Goal: Task Accomplishment & Management: Use online tool/utility

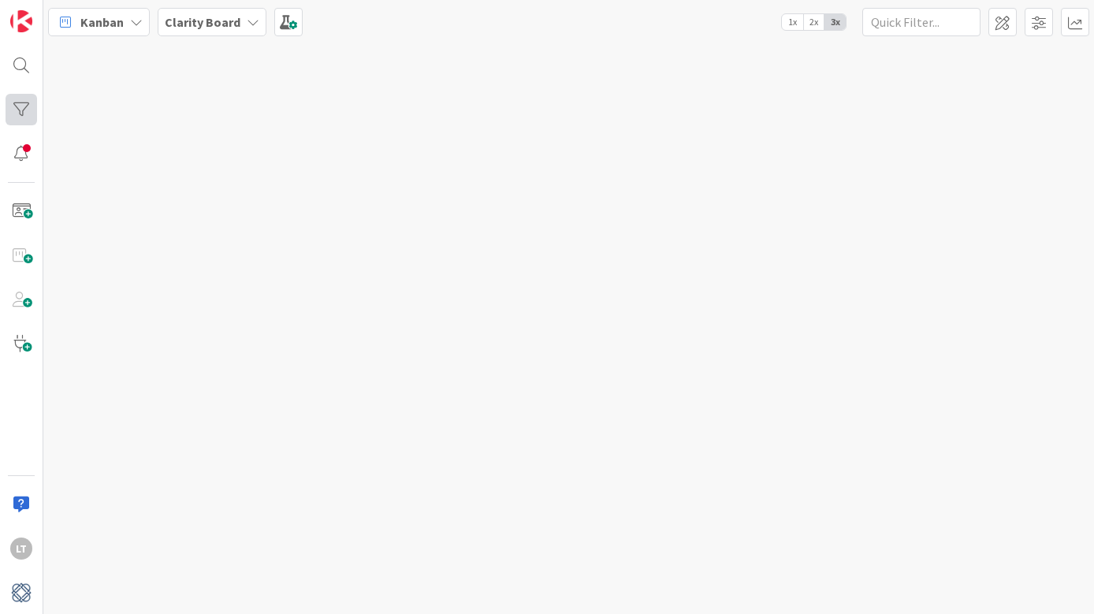
click at [17, 108] on div at bounding box center [22, 110] width 32 height 32
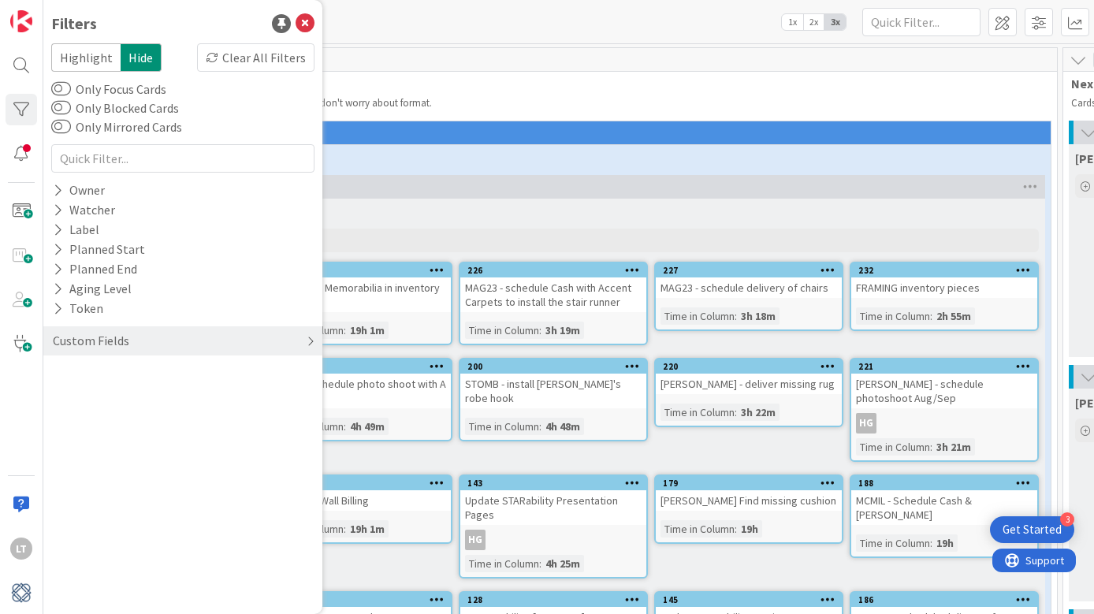
click at [114, 338] on div "Custom Fields" at bounding box center [91, 341] width 80 height 20
click at [110, 371] on button "Design Project" at bounding box center [100, 373] width 99 height 20
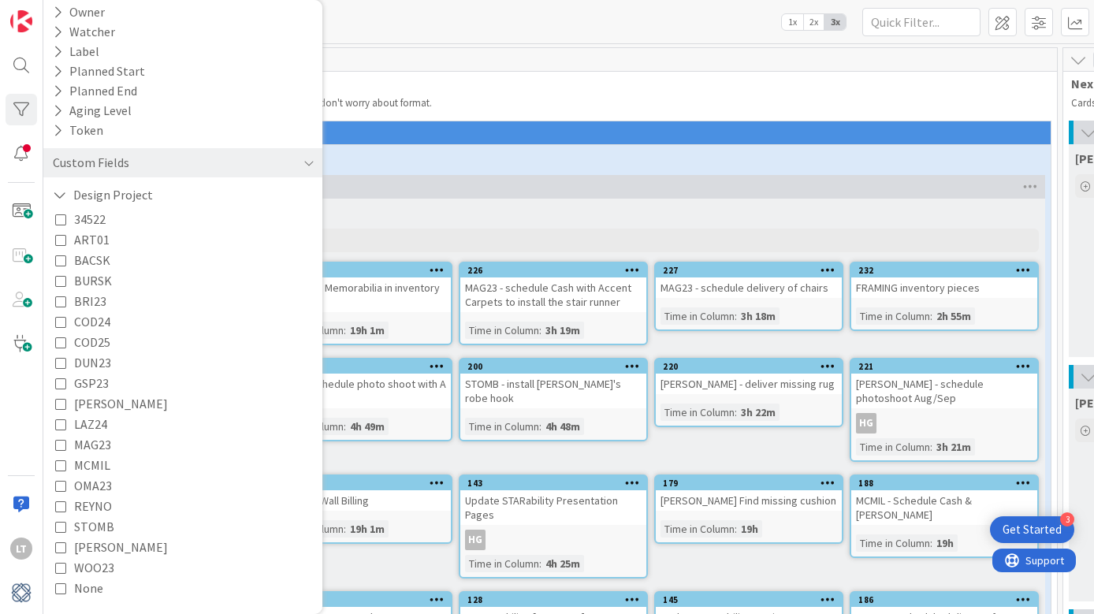
scroll to position [178, 0]
click at [88, 420] on span "LAZ24" at bounding box center [90, 424] width 33 height 20
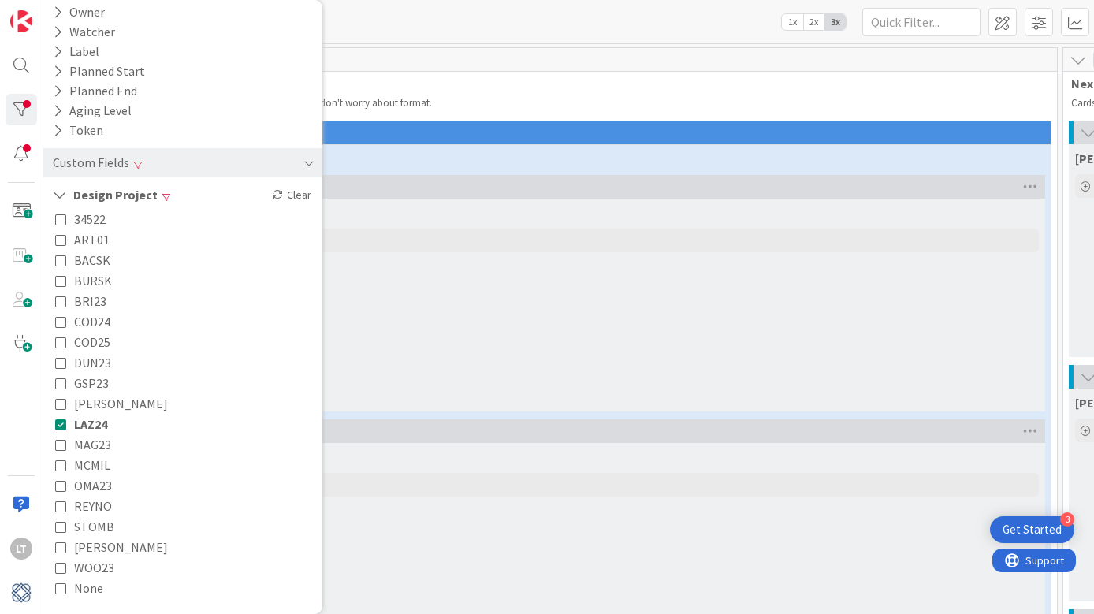
click at [448, 268] on div "General / Misc Add Card..." at bounding box center [553, 305] width 984 height 213
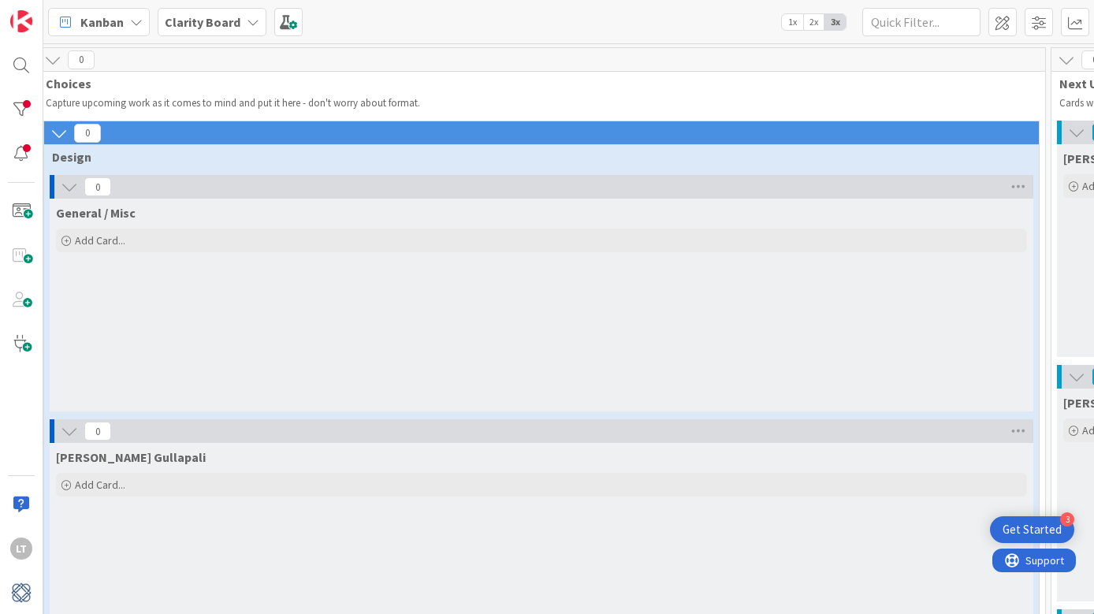
scroll to position [0, 12]
click at [23, 115] on div at bounding box center [22, 110] width 32 height 32
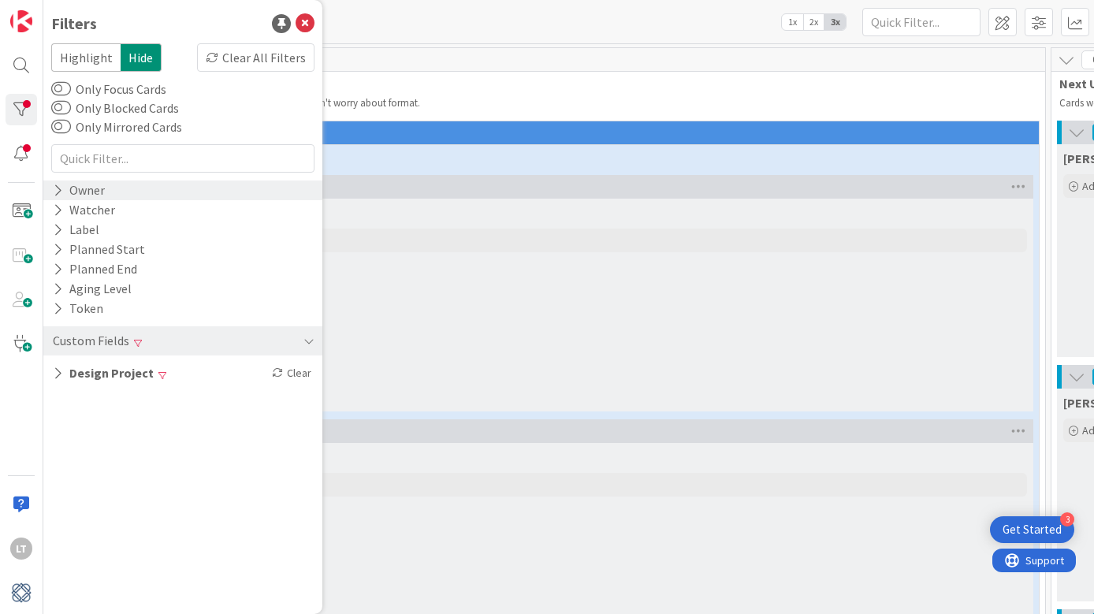
click at [76, 189] on div "Owner" at bounding box center [78, 191] width 55 height 20
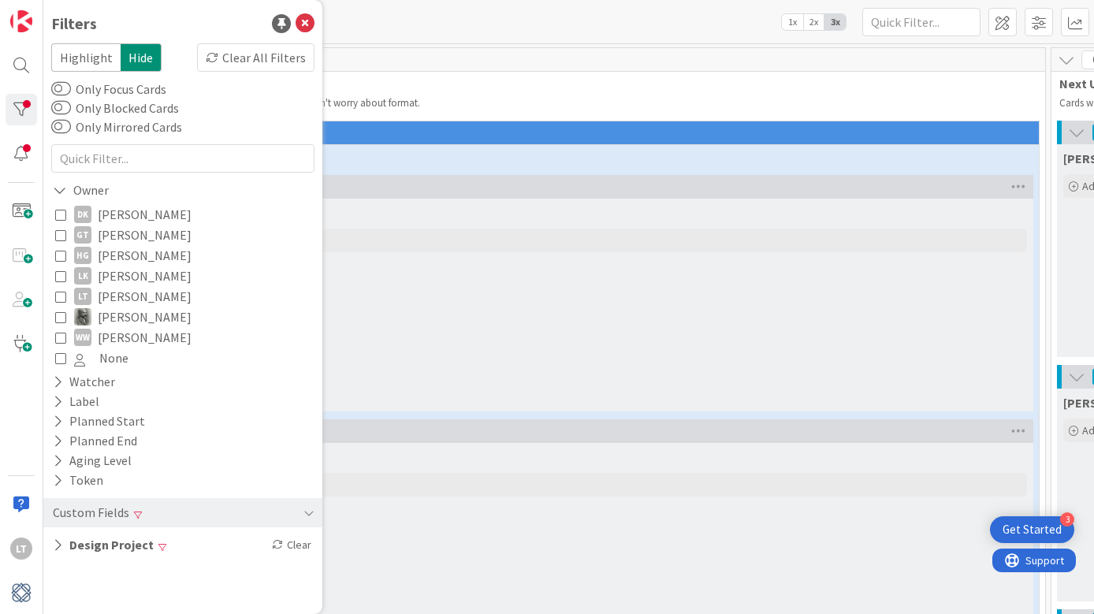
click at [56, 295] on icon at bounding box center [60, 296] width 11 height 11
click at [284, 538] on div "Clear" at bounding box center [292, 545] width 46 height 20
click at [298, 21] on icon at bounding box center [305, 23] width 19 height 19
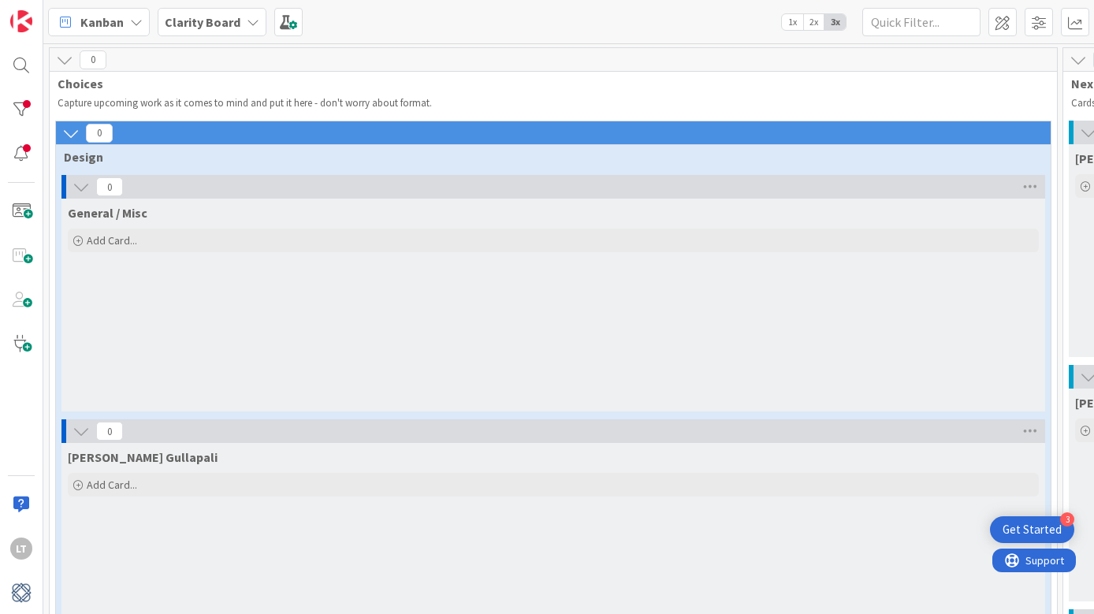
scroll to position [0, 0]
click at [22, 106] on div at bounding box center [22, 110] width 32 height 32
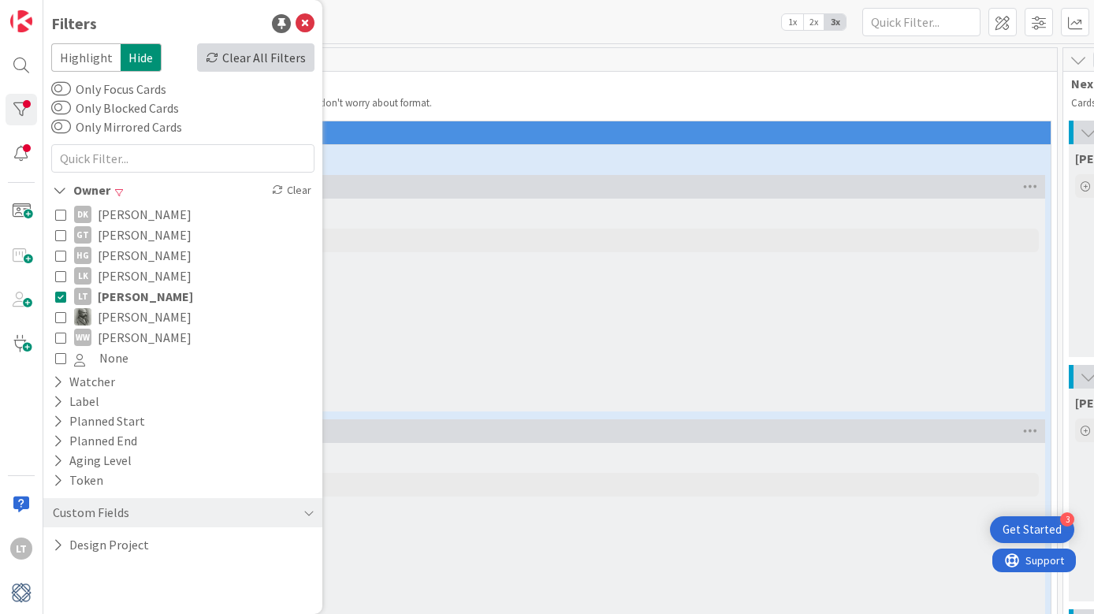
click at [284, 54] on div "Clear All Filters" at bounding box center [255, 57] width 117 height 28
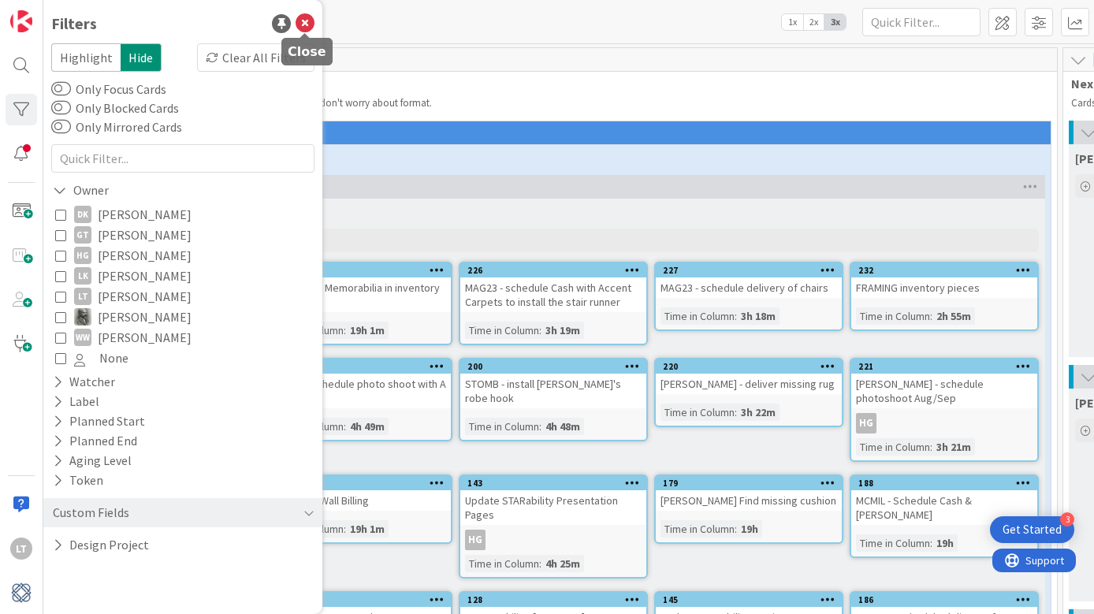
click at [307, 26] on icon at bounding box center [305, 23] width 19 height 19
